Goal: Find specific page/section: Find specific page/section

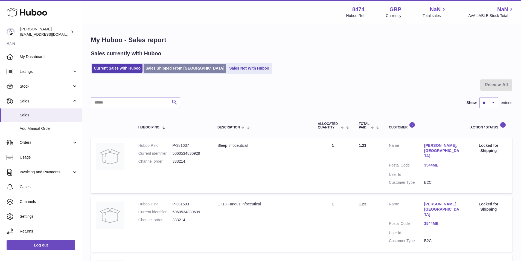
click at [167, 64] on link "Sales Shipped From [GEOGRAPHIC_DATA]" at bounding box center [185, 68] width 83 height 9
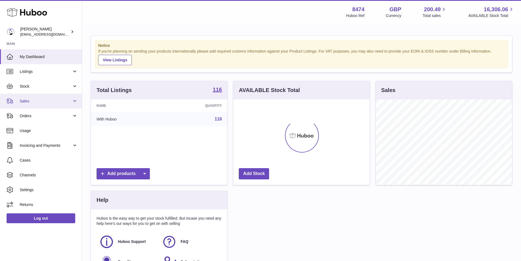
scroll to position [85, 137]
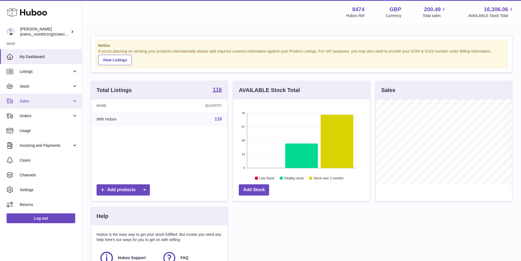
click at [33, 101] on span "Sales" at bounding box center [46, 101] width 52 height 5
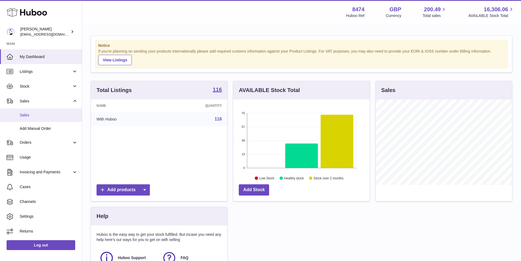
click at [24, 110] on link "Sales" at bounding box center [41, 114] width 82 height 13
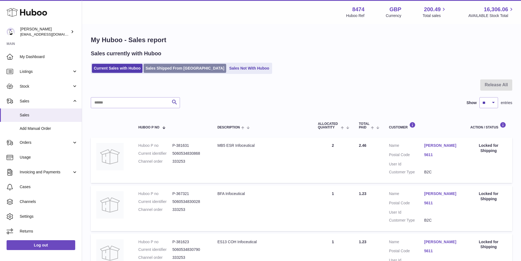
click at [174, 68] on link "Sales Shipped From [GEOGRAPHIC_DATA]" at bounding box center [185, 68] width 83 height 9
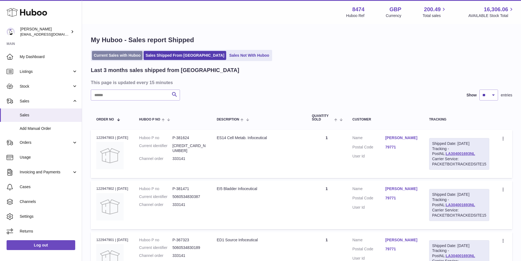
click at [111, 54] on link "Current Sales with Huboo" at bounding box center [117, 55] width 51 height 9
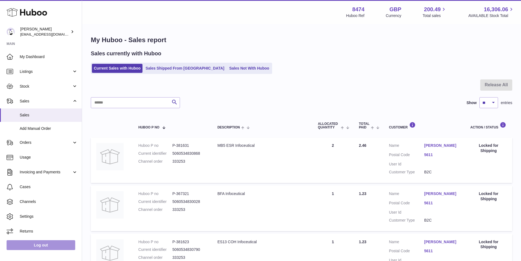
click at [41, 244] on link "Log out" at bounding box center [41, 245] width 69 height 10
